Goal: Task Accomplishment & Management: Use online tool/utility

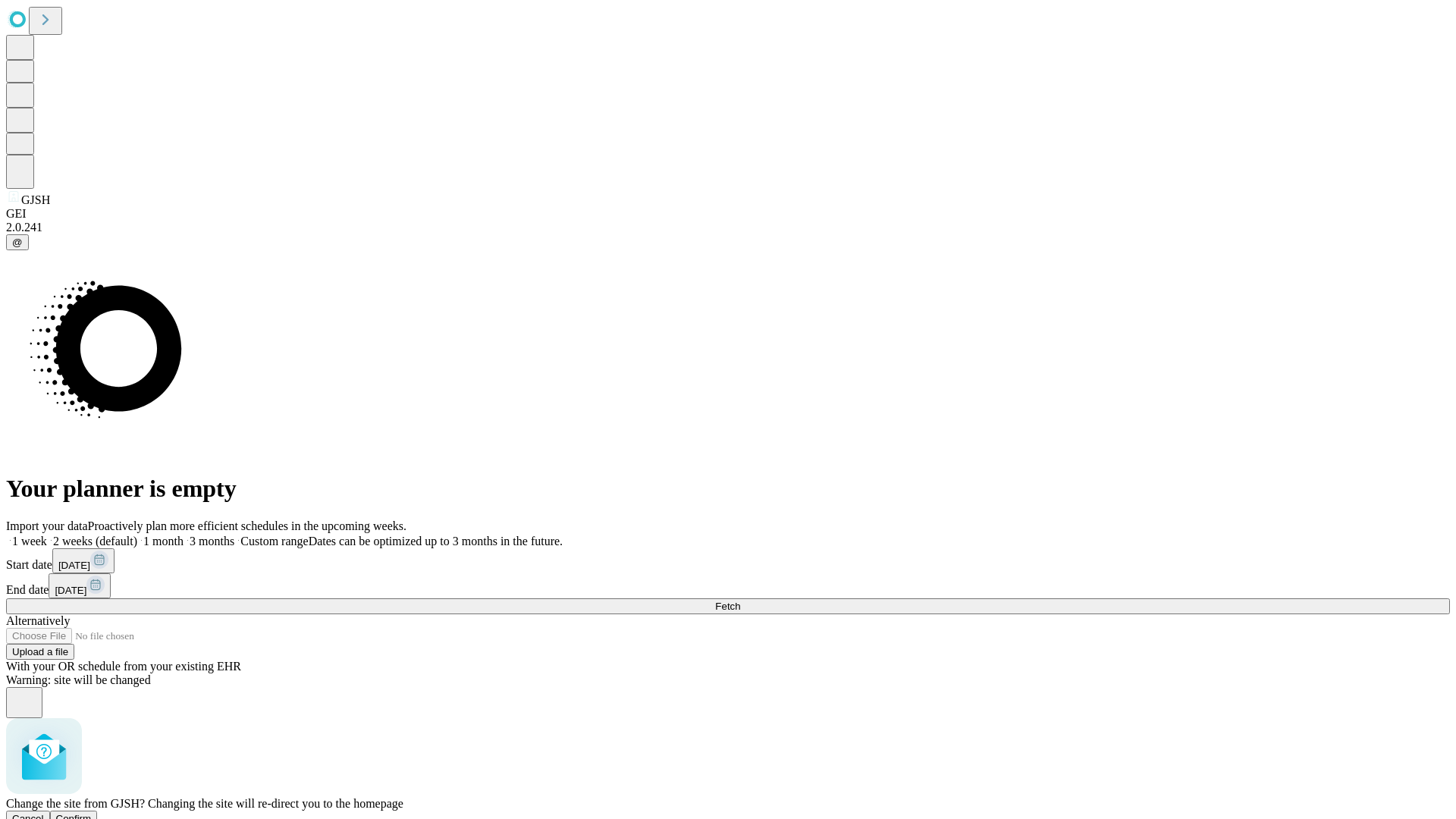
click at [92, 813] on span "Confirm" at bounding box center [73, 819] width 35 height 12
click at [47, 535] on label "1 week" at bounding box center [26, 542] width 41 height 13
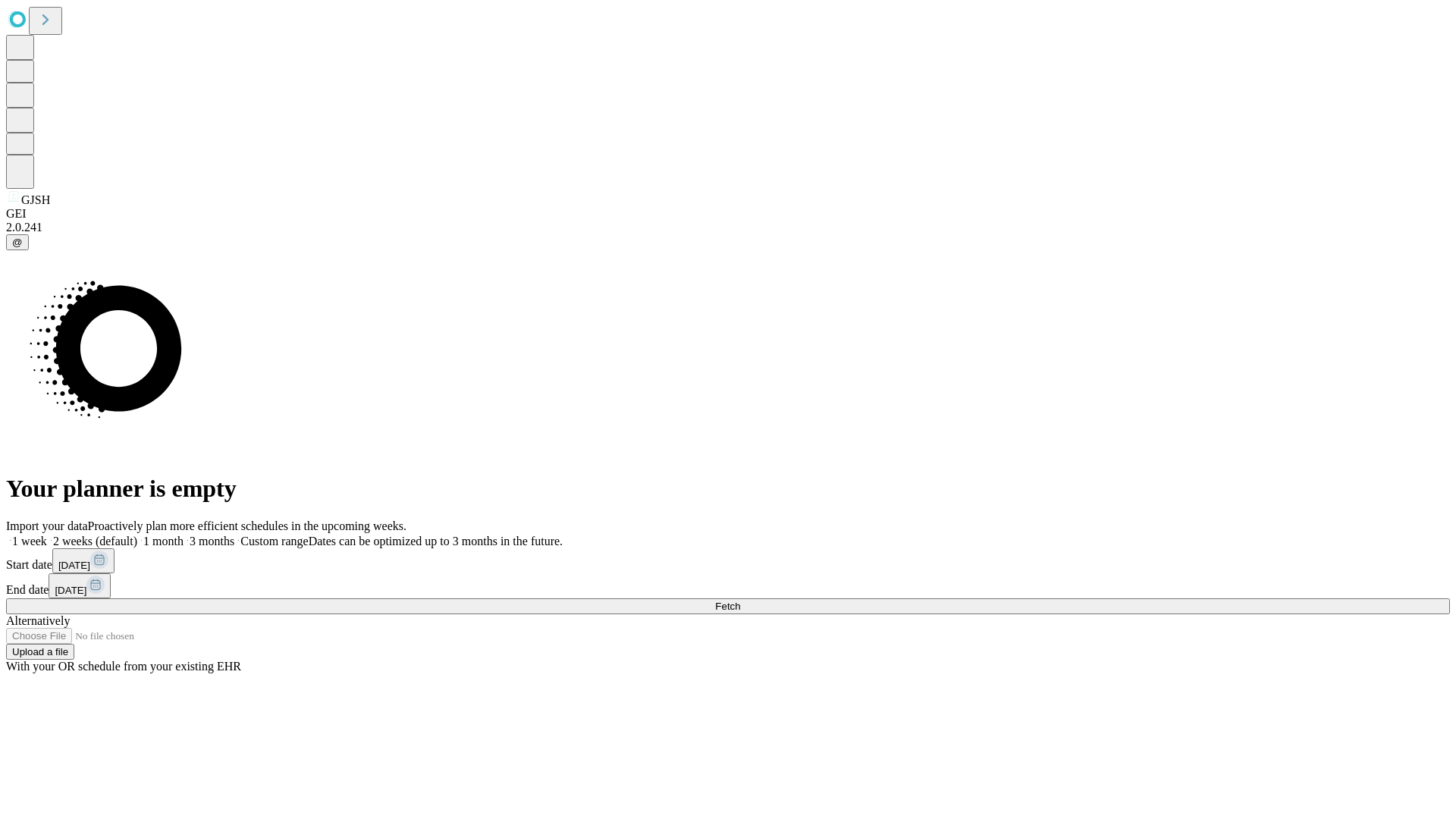
click at [740, 601] on span "Fetch" at bounding box center [728, 607] width 25 height 12
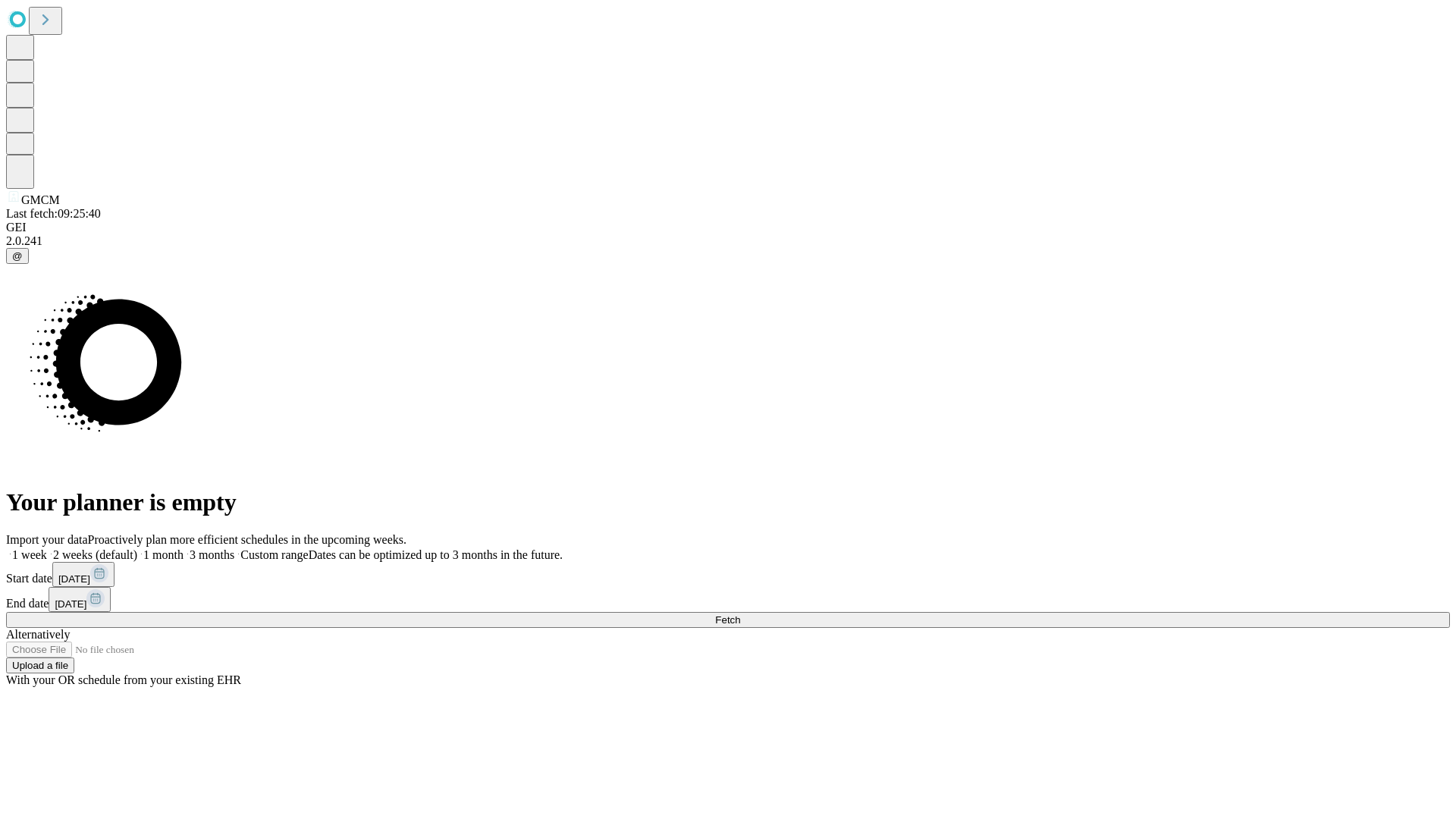
click at [47, 548] on label "1 week" at bounding box center [26, 555] width 41 height 13
click at [740, 614] on span "Fetch" at bounding box center [728, 620] width 25 height 12
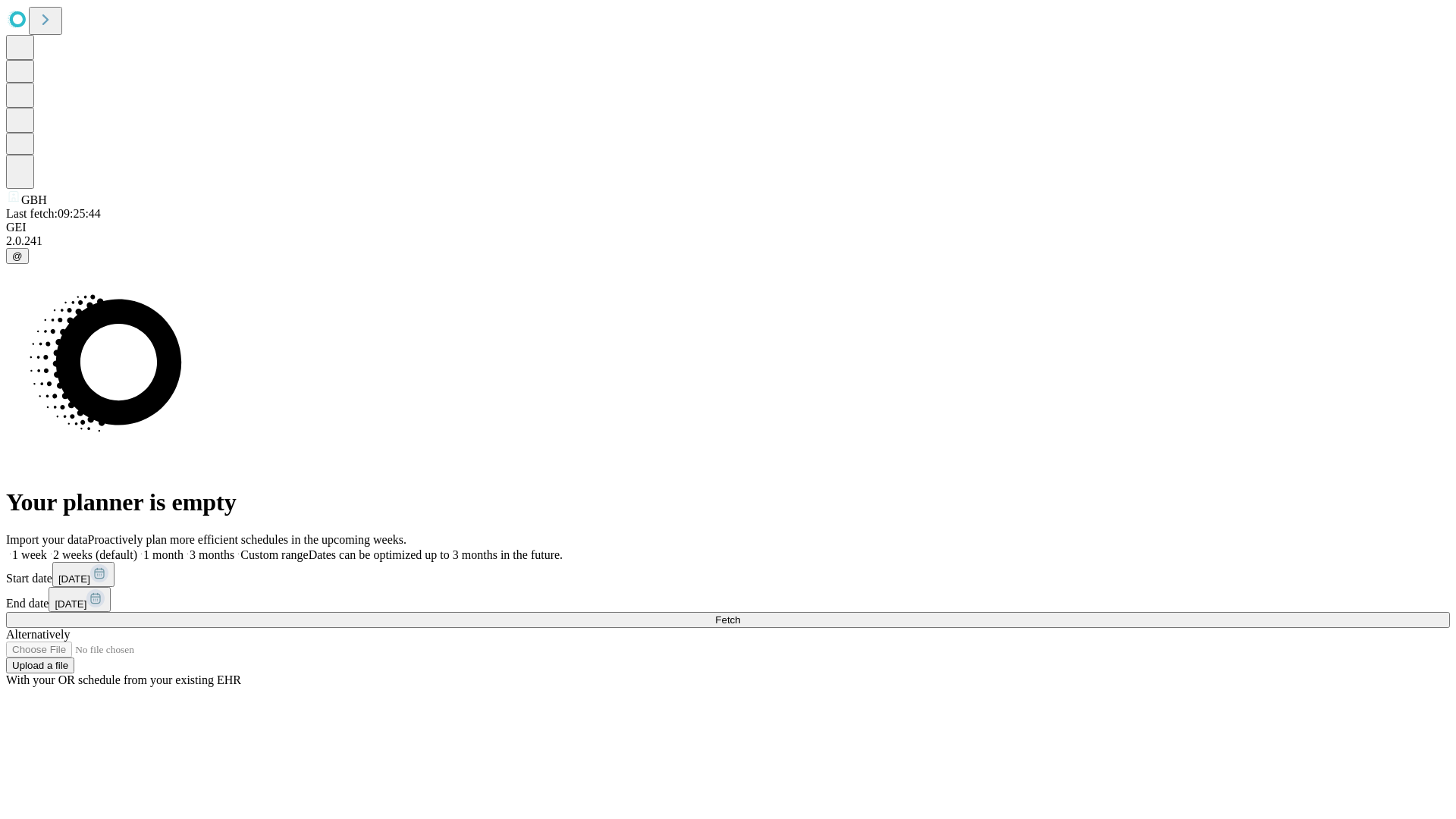
click at [740, 614] on span "Fetch" at bounding box center [728, 620] width 25 height 12
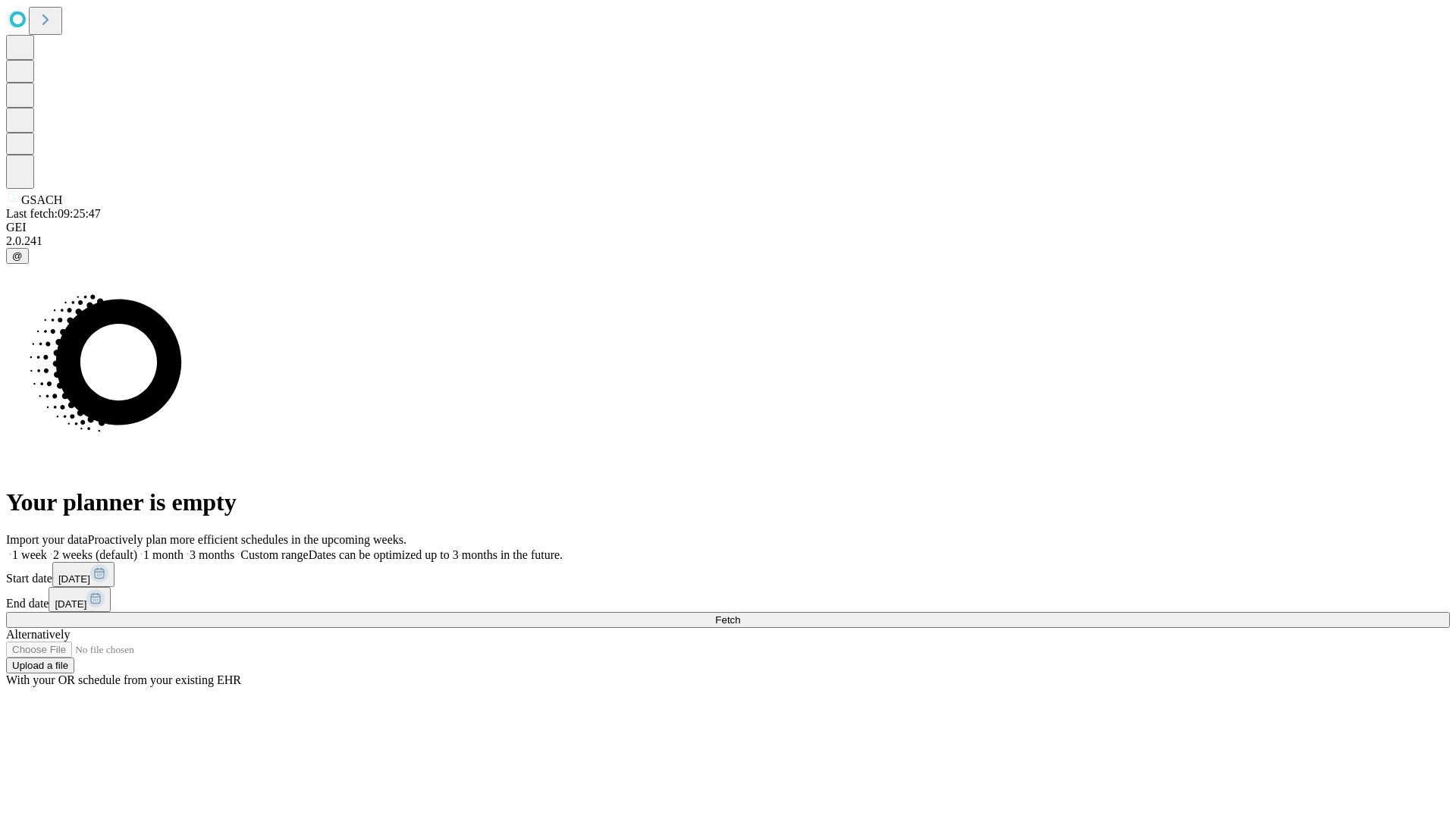
click at [47, 548] on label "1 week" at bounding box center [26, 555] width 41 height 13
click at [740, 614] on span "Fetch" at bounding box center [728, 620] width 25 height 12
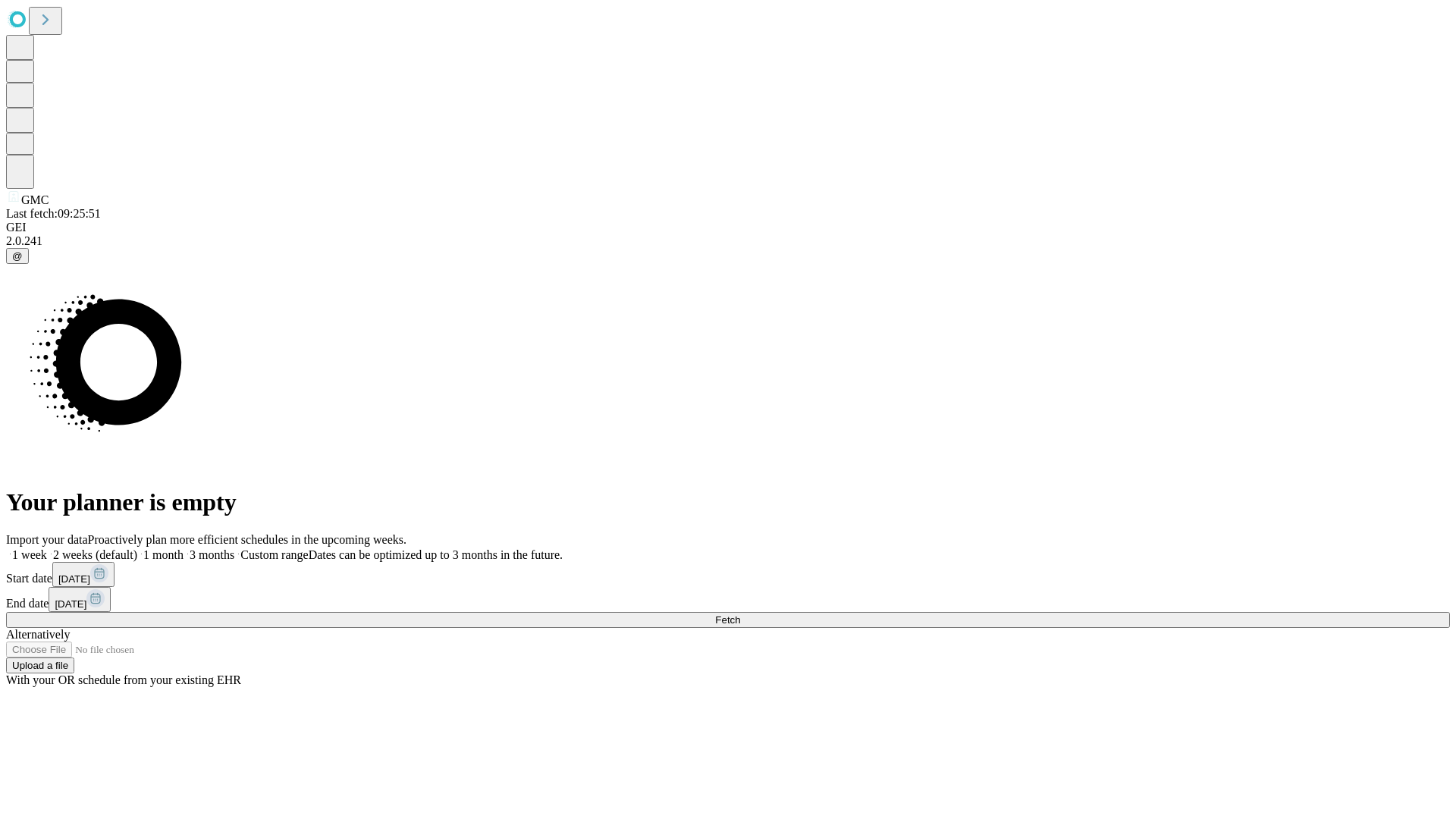
click at [47, 548] on label "1 week" at bounding box center [26, 555] width 41 height 13
click at [740, 614] on span "Fetch" at bounding box center [728, 620] width 25 height 12
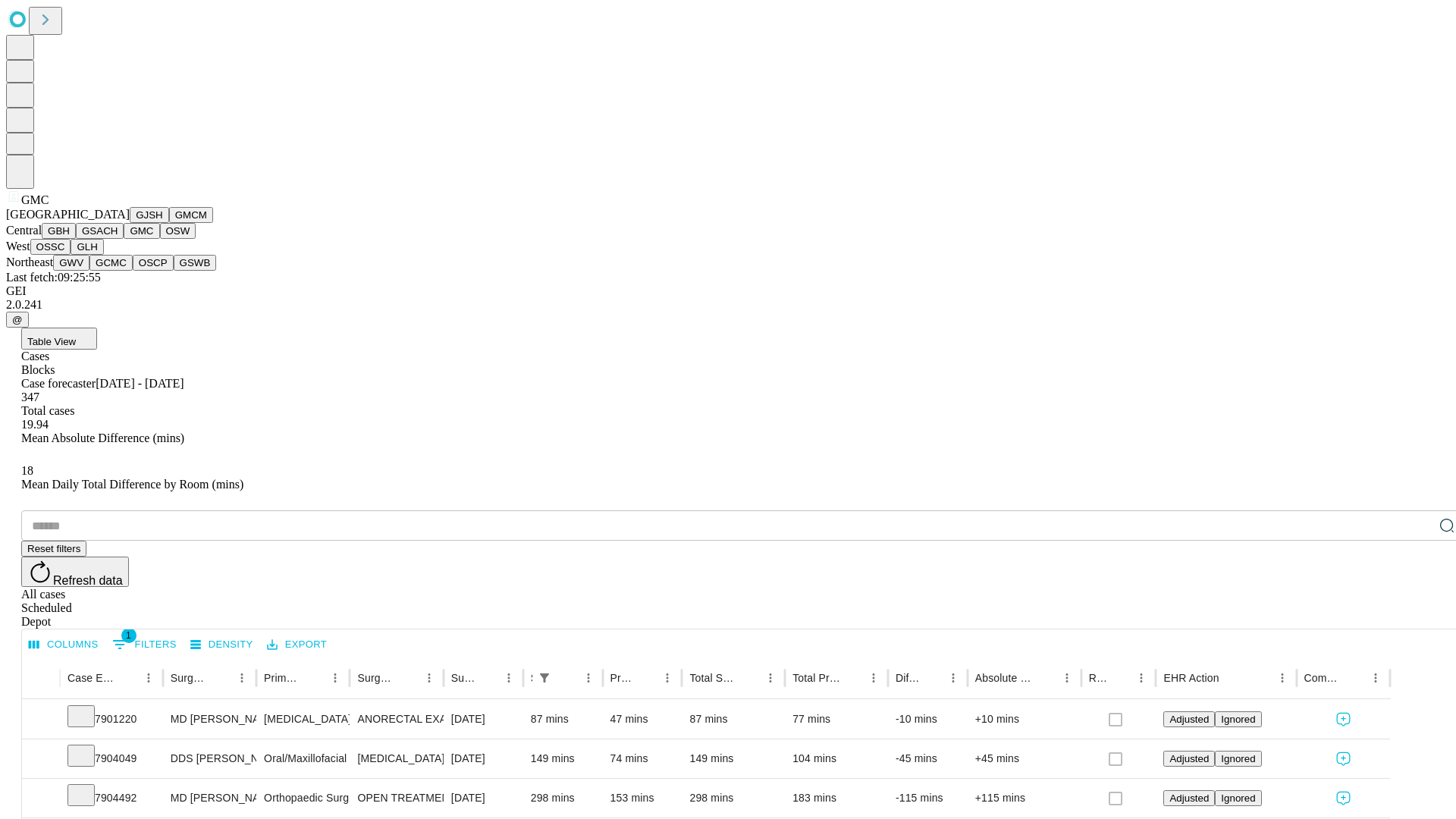
click at [160, 239] on button "OSW" at bounding box center [178, 230] width 36 height 16
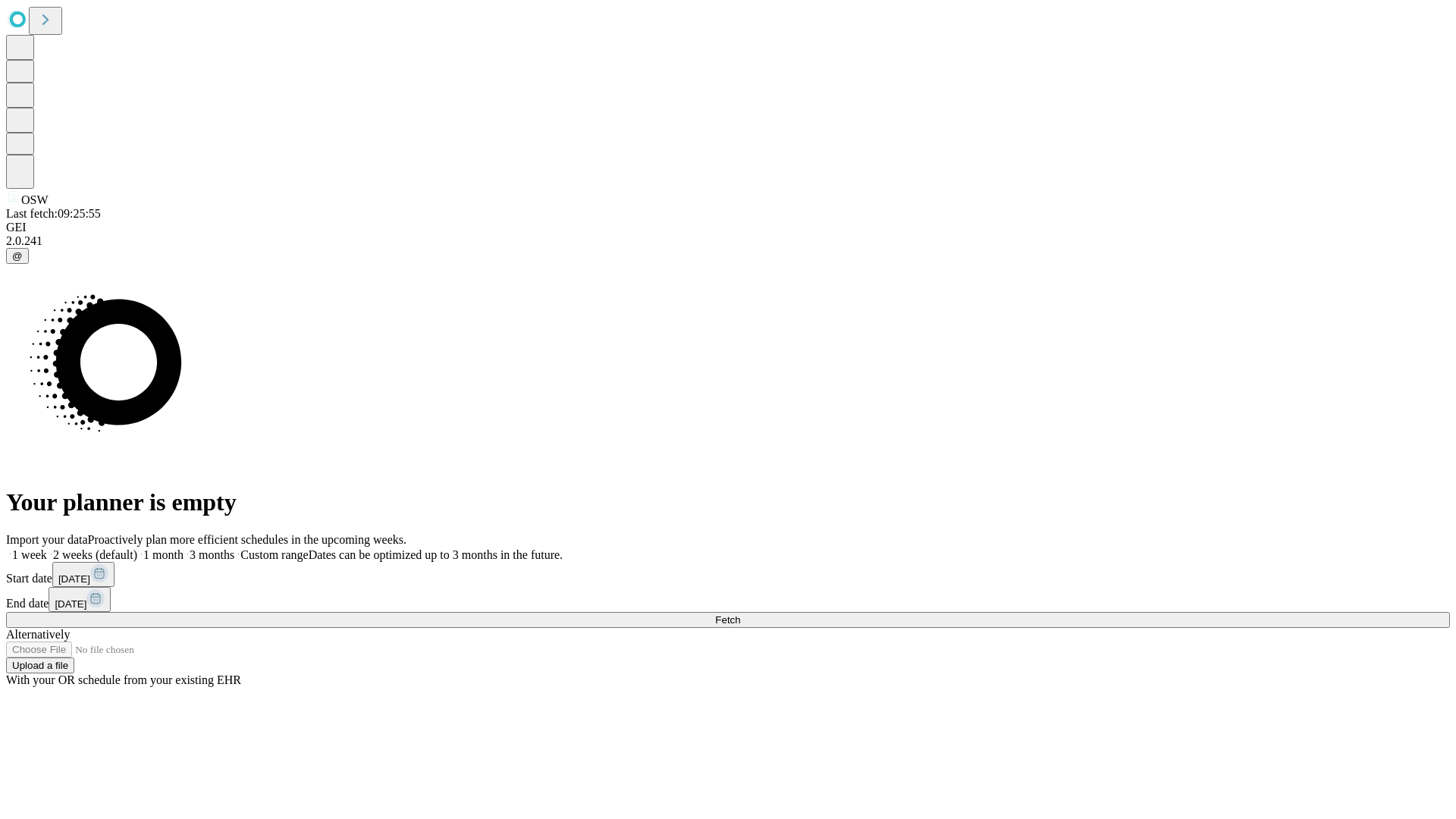
click at [47, 548] on label "1 week" at bounding box center [26, 555] width 41 height 13
click at [740, 614] on span "Fetch" at bounding box center [728, 620] width 25 height 12
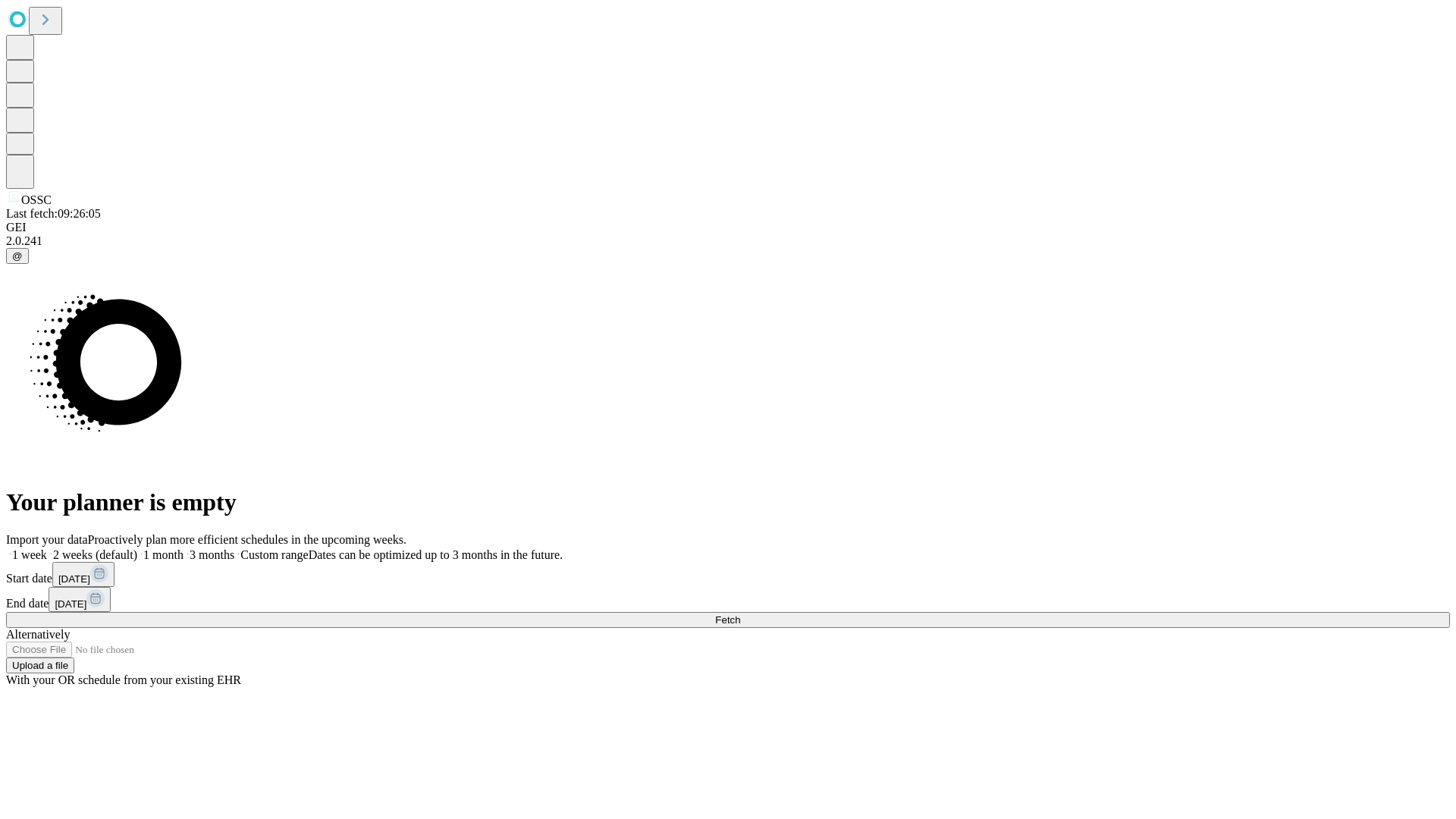
click at [47, 548] on label "1 week" at bounding box center [26, 555] width 41 height 13
click at [740, 614] on span "Fetch" at bounding box center [728, 620] width 25 height 12
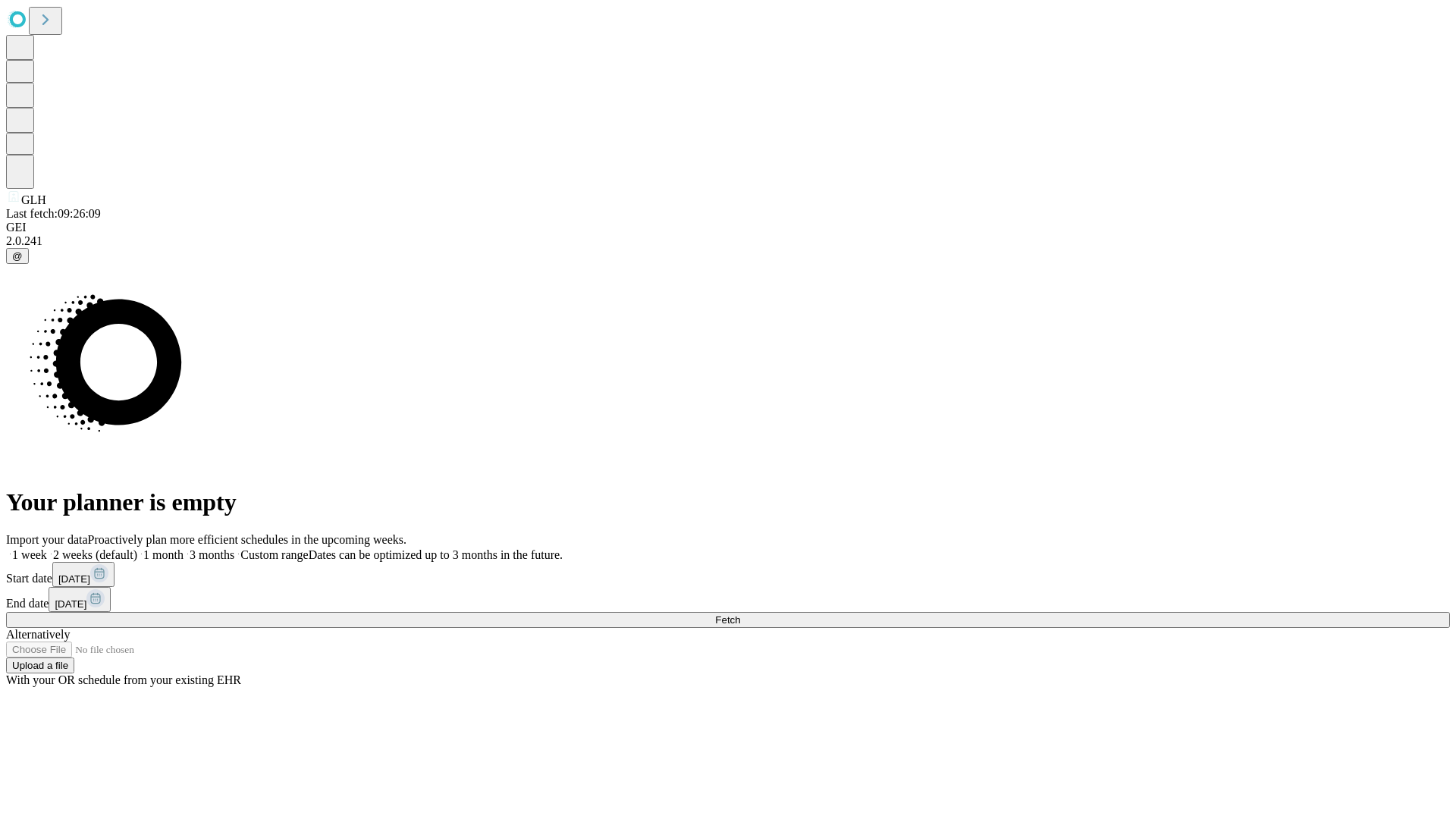
click at [47, 548] on label "1 week" at bounding box center [26, 555] width 41 height 13
click at [740, 614] on span "Fetch" at bounding box center [728, 620] width 25 height 12
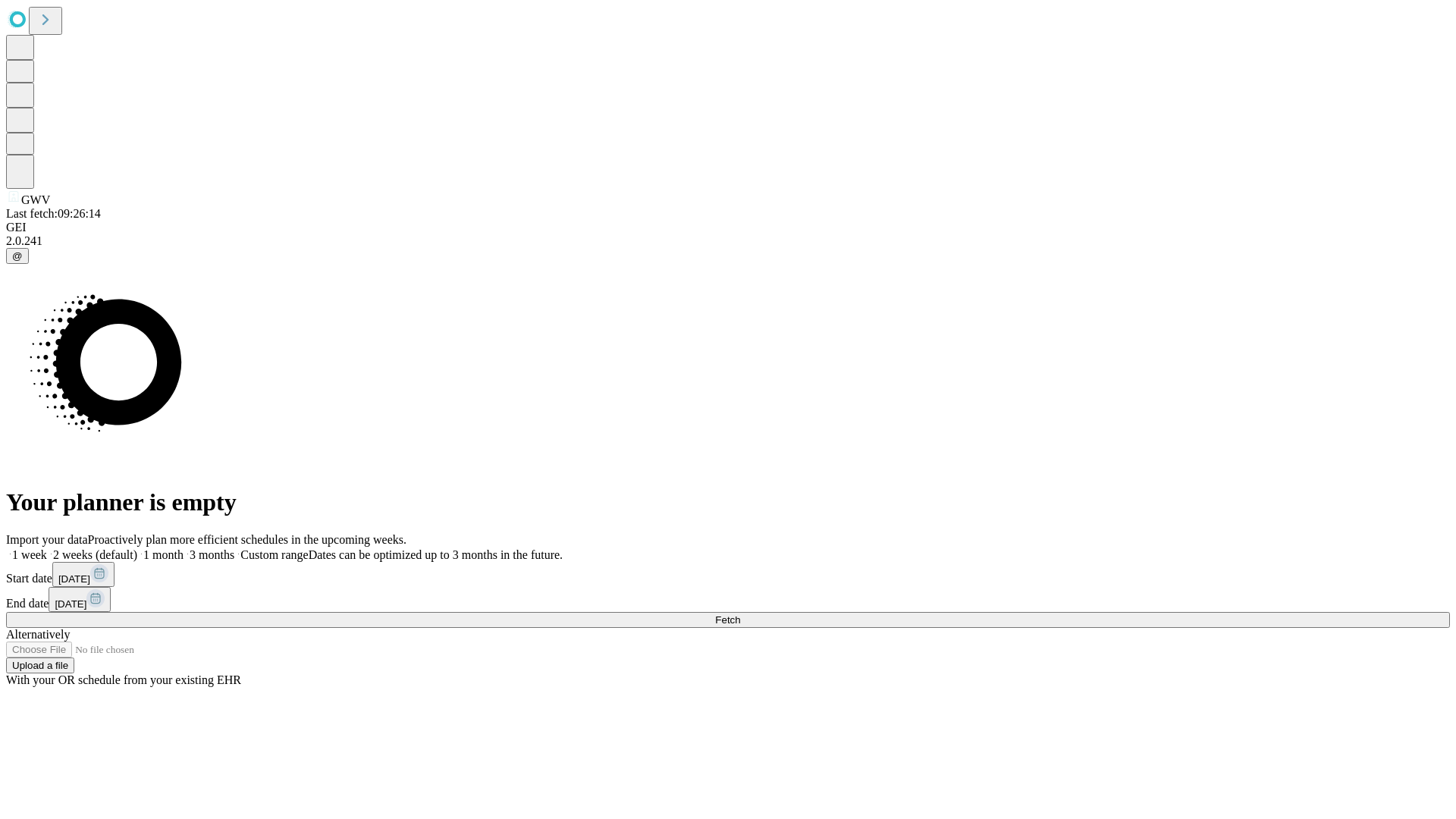
click at [47, 548] on label "1 week" at bounding box center [26, 555] width 41 height 13
click at [740, 614] on span "Fetch" at bounding box center [728, 620] width 25 height 12
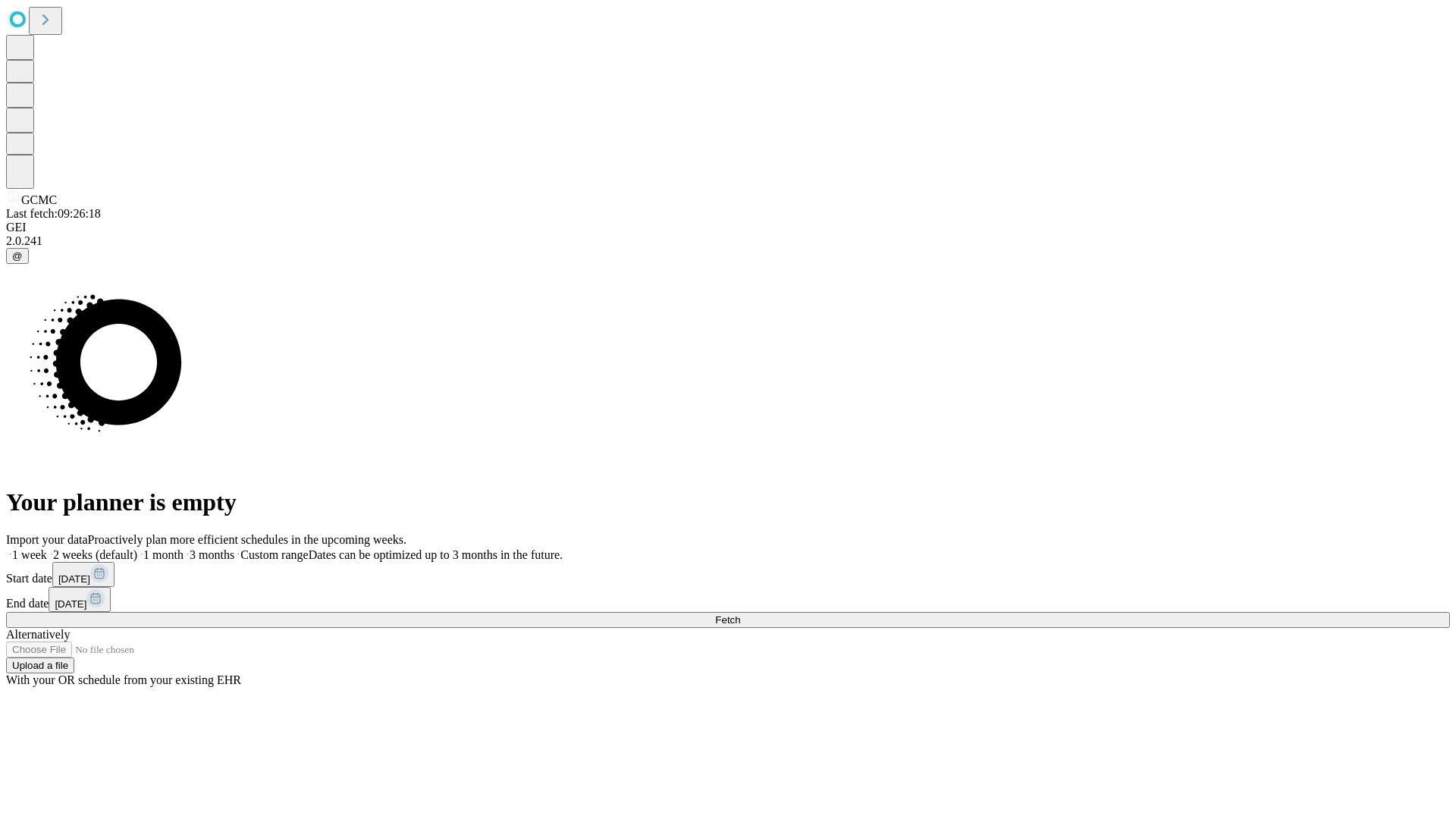
click at [47, 548] on label "1 week" at bounding box center [26, 555] width 41 height 13
click at [740, 614] on span "Fetch" at bounding box center [728, 620] width 25 height 12
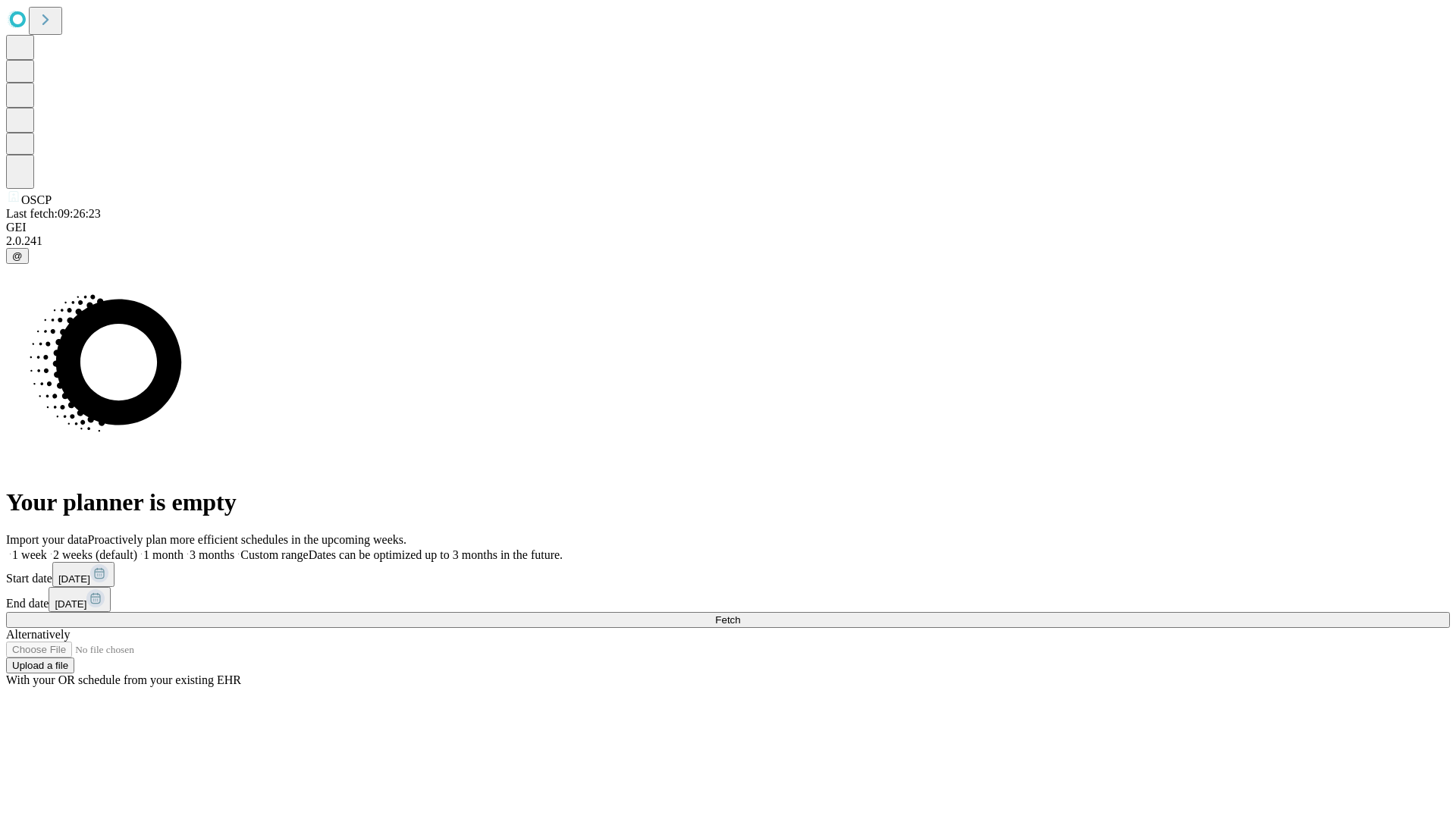
click at [47, 548] on label "1 week" at bounding box center [26, 555] width 41 height 13
click at [740, 614] on span "Fetch" at bounding box center [728, 620] width 25 height 12
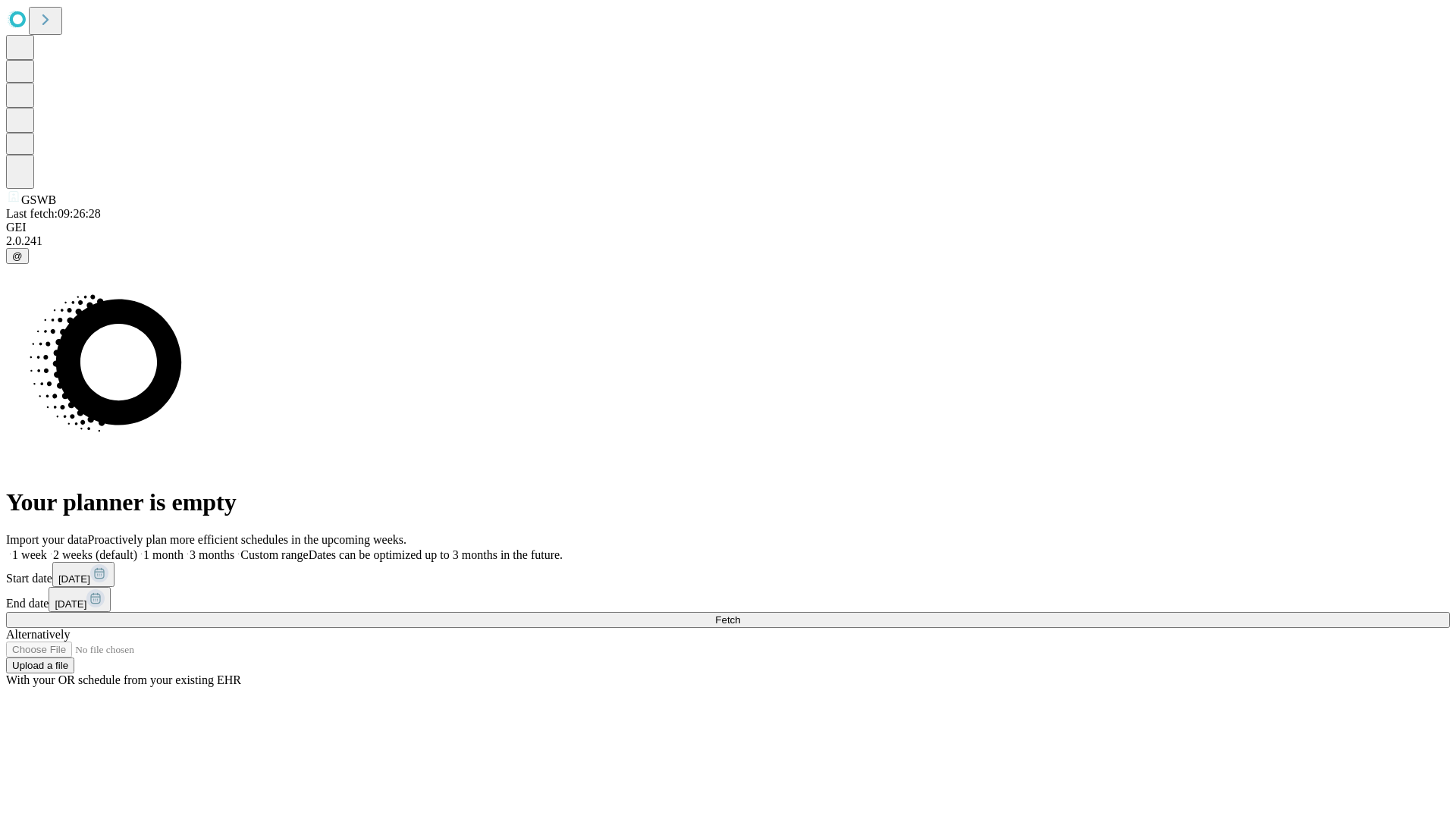
click at [47, 548] on label "1 week" at bounding box center [26, 555] width 41 height 13
click at [740, 614] on span "Fetch" at bounding box center [728, 620] width 25 height 12
